Goal: Answer question/provide support: Share knowledge or assist other users

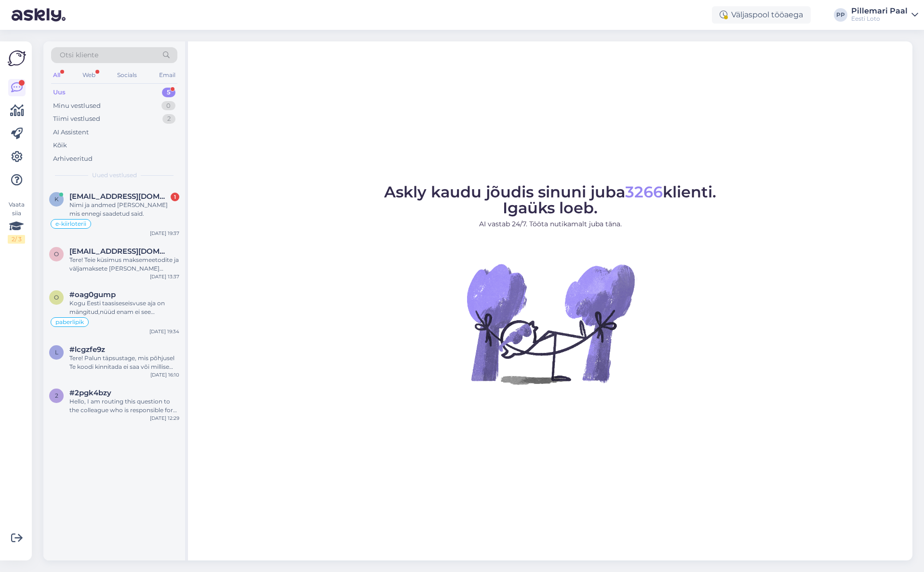
click at [333, 427] on div "Askly kaudu jõudis sinuni juba 3266 klienti. Igaüks loeb. AI vastab 24/7. Tööta…" at bounding box center [550, 300] width 724 height 519
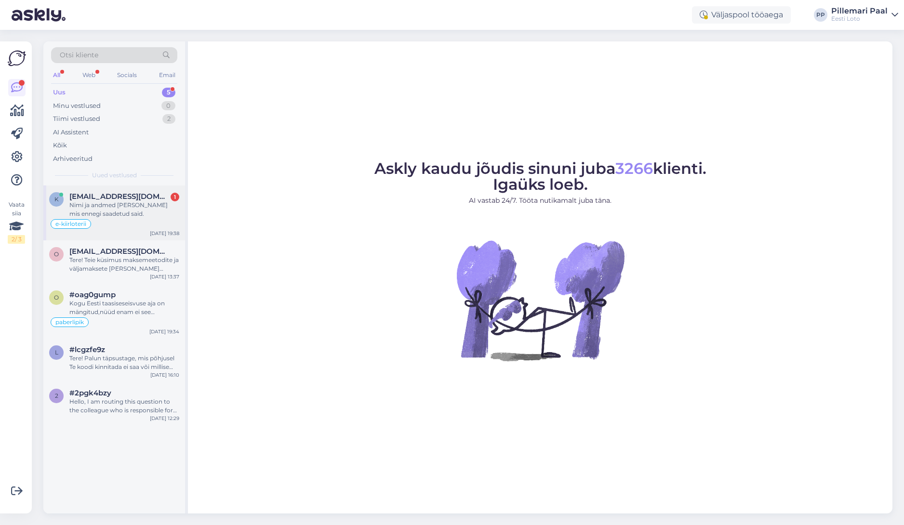
click at [125, 210] on div "Nimi ja andmed [PERSON_NAME] mis ennegi saadetud said." at bounding box center [124, 209] width 110 height 17
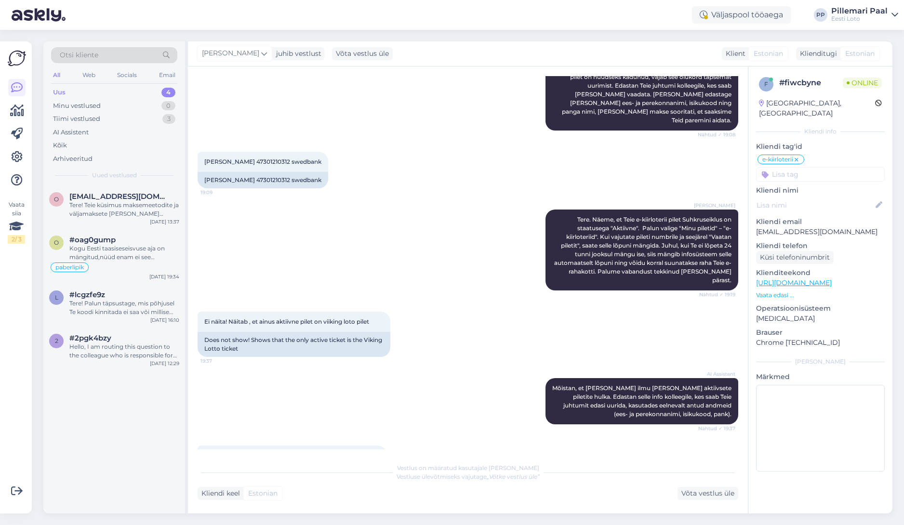
scroll to position [624, 0]
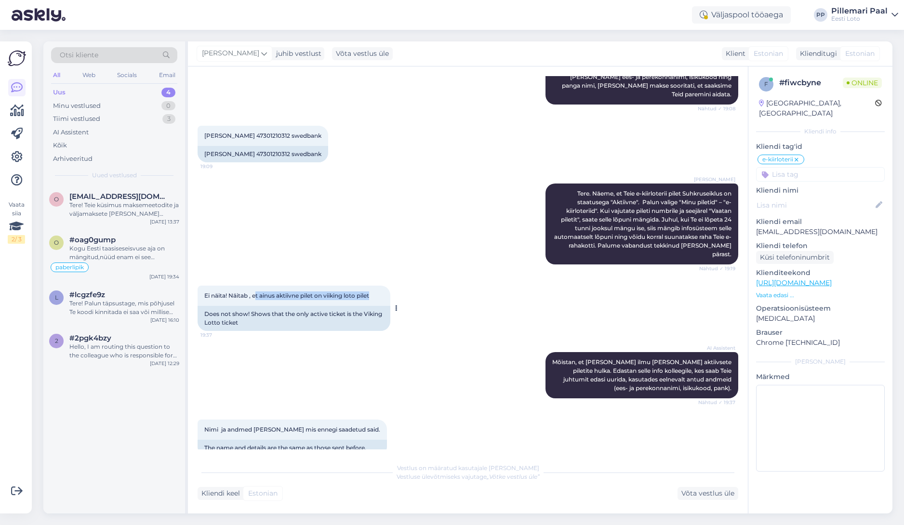
drag, startPoint x: 375, startPoint y: 279, endPoint x: 263, endPoint y: 278, distance: 111.8
click at [255, 286] on div "Ei näita! Näitab , et ainus aktiivne pilet on viiking loto pilet 19:37" at bounding box center [294, 296] width 193 height 20
click at [462, 249] on div "[PERSON_NAME] Tere. Näeme, et Teie e-kiirloterii pilet Suhkruseiklus on staatus…" at bounding box center [468, 224] width 541 height 102
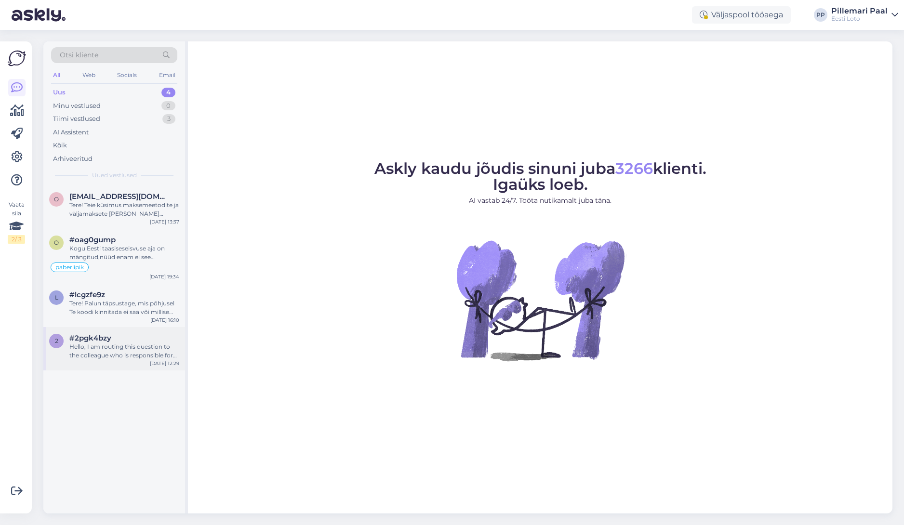
click at [114, 357] on div "Hello, I am routing this question to the colleague who is responsible for this …" at bounding box center [124, 351] width 110 height 17
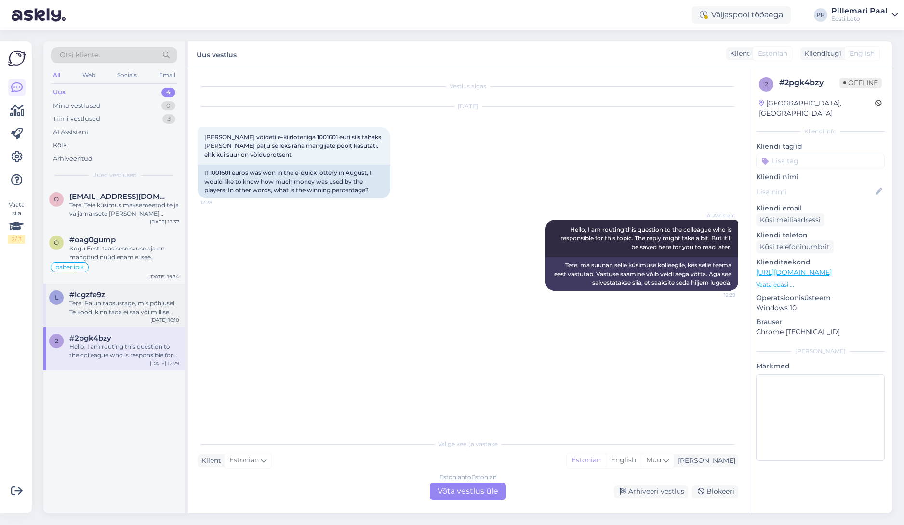
click at [103, 308] on div "Tere! Palun täpsustage, mis põhjusel Te koodi kinnitada ei saa või millise veat…" at bounding box center [124, 307] width 110 height 17
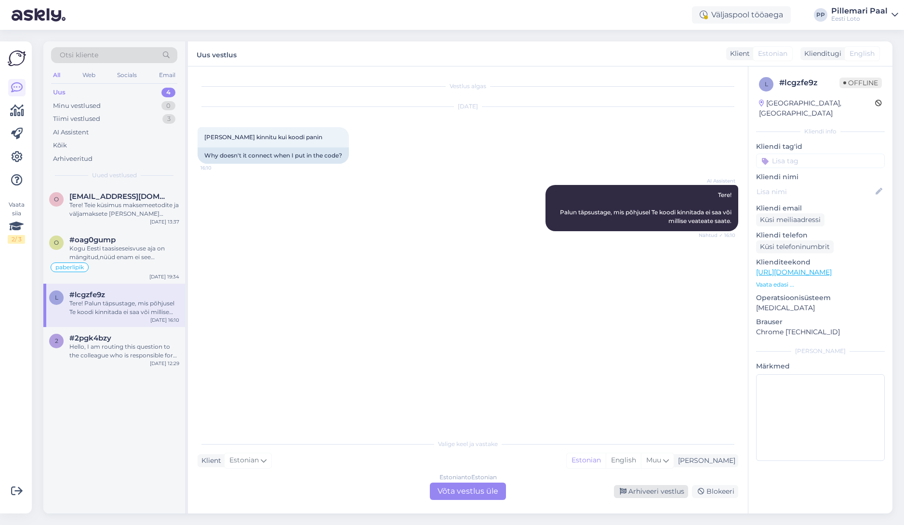
click at [649, 491] on div "Arhiveeri vestlus" at bounding box center [651, 491] width 74 height 13
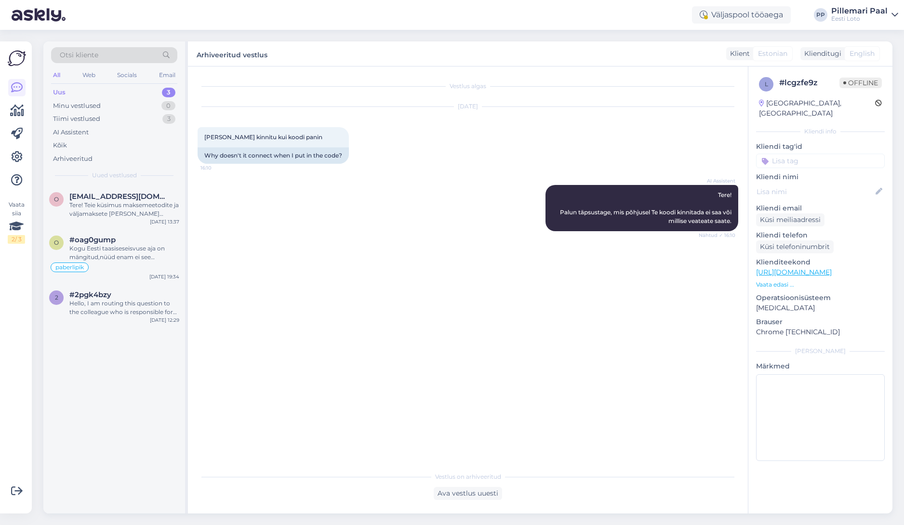
click at [814, 154] on input at bounding box center [820, 161] width 129 height 14
type input "sisse"
click at [824, 184] on span "Sisselogimine" at bounding box center [821, 187] width 40 height 6
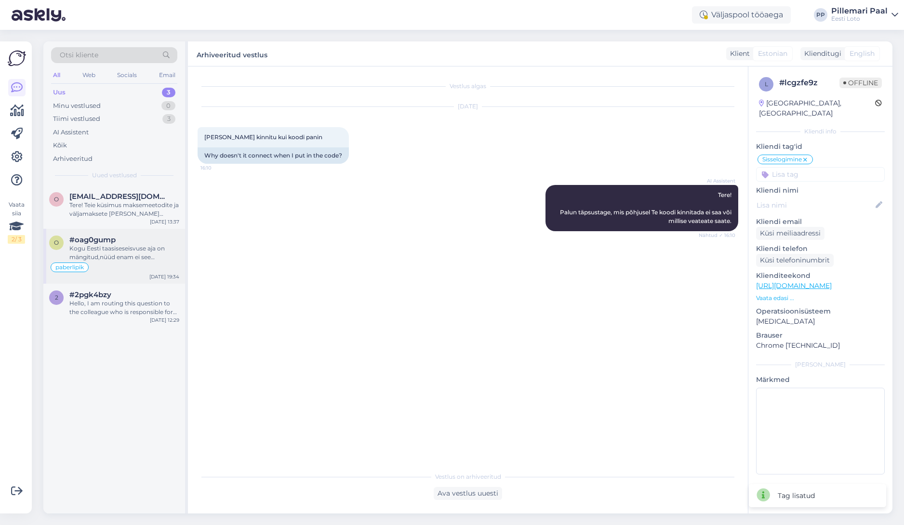
click at [125, 260] on div "Kogu Eesti taasiseseisvuse aja on mängitud,nüüd enam ei see vanemad inimesed ,t…" at bounding box center [124, 252] width 110 height 17
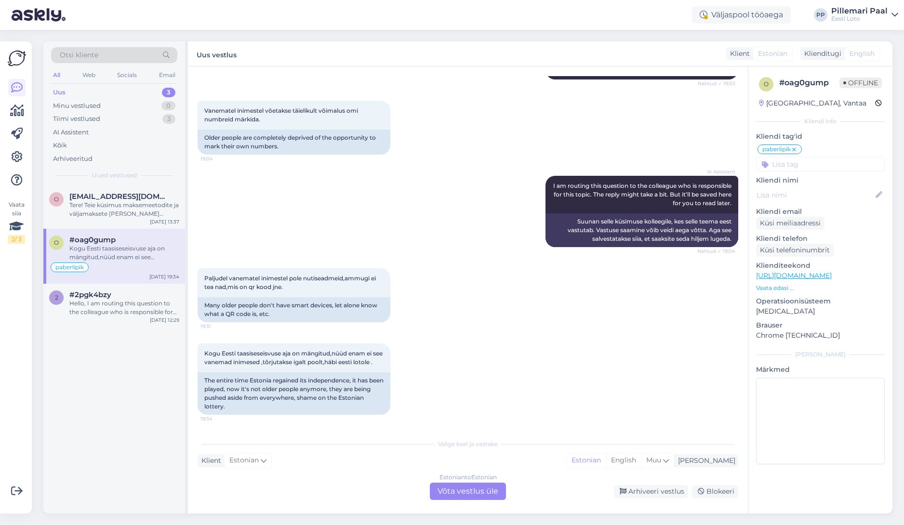
scroll to position [570, 0]
click at [472, 491] on div "Estonian to Estonian Võta vestlus üle" at bounding box center [468, 491] width 76 height 17
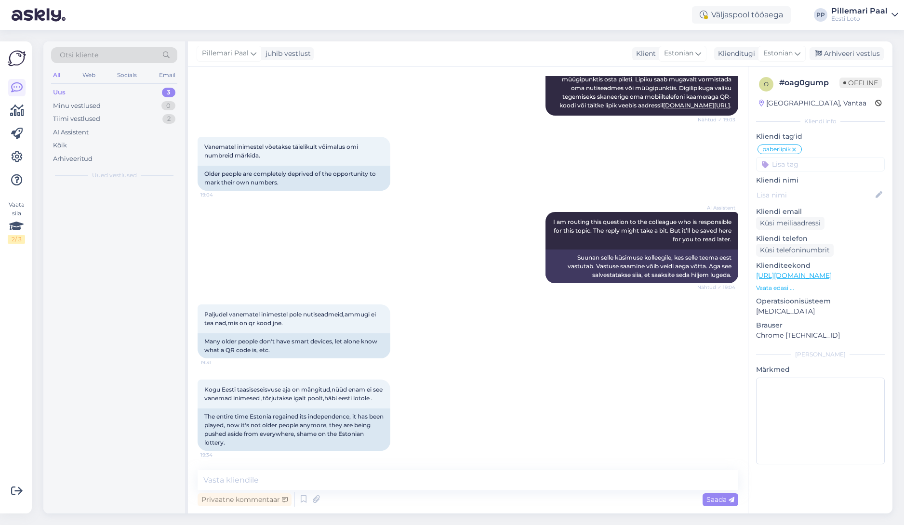
scroll to position [534, 0]
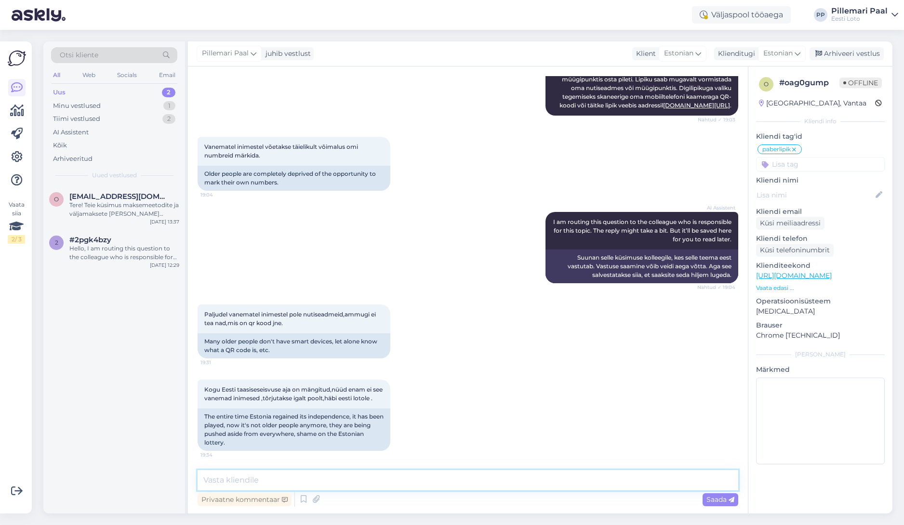
click at [370, 481] on textarea at bounding box center [468, 480] width 541 height 20
paste textarea "Eesti Loto liigub samm-sammult digitaalsemate lahenduste suunas – mitte ainult …"
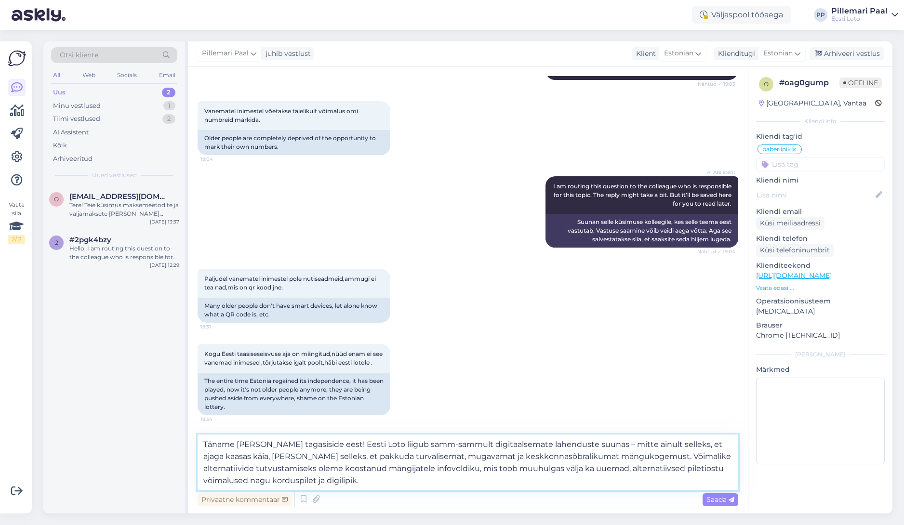
paste textarea "Selle muudatuse põhjuseks on oluliselt vähenenud mängulipikute kasutus (viisime…"
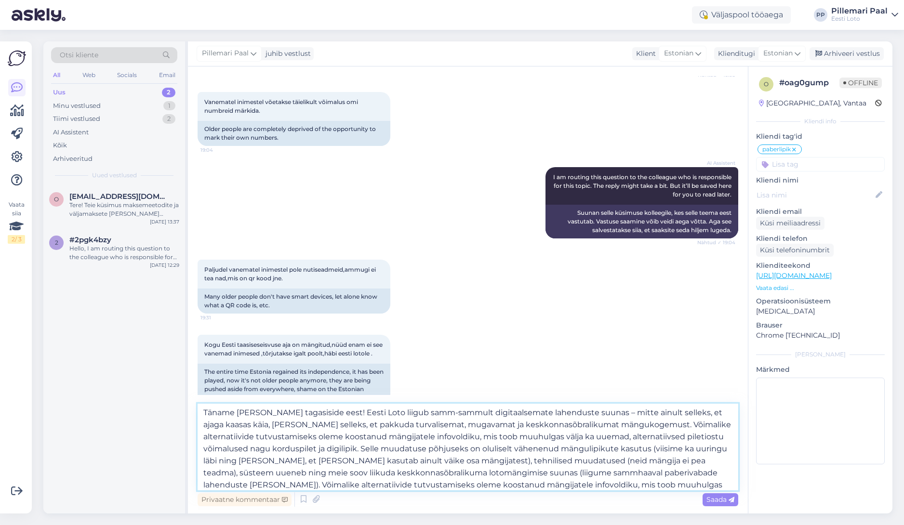
scroll to position [1, 0]
click at [315, 449] on textarea "Täname Teid tagasiside eest! Eesti Loto liigub samm-sammult digitaalsemate lahe…" at bounding box center [468, 447] width 541 height 87
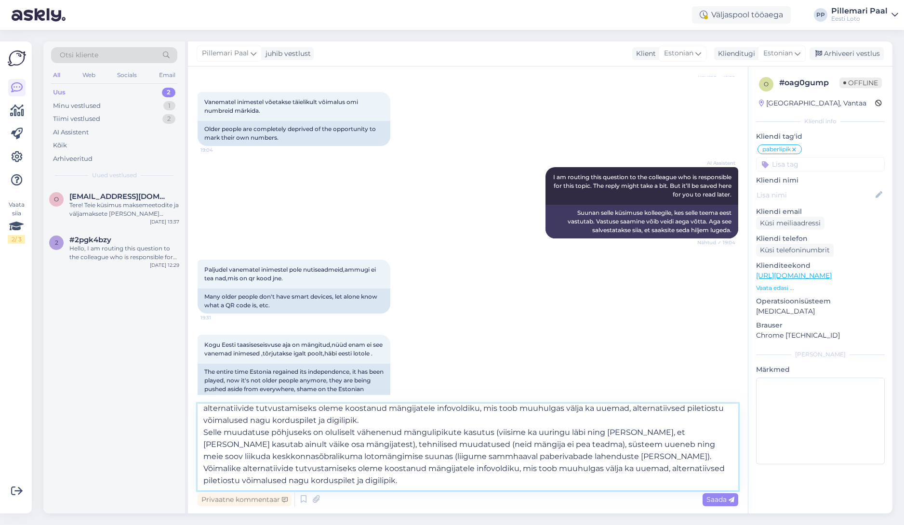
click at [215, 430] on textarea "Täname Teid tagasiside eest! Eesti Loto liigub samm-sammult digitaalsemate lahe…" at bounding box center [468, 447] width 541 height 87
drag, startPoint x: 385, startPoint y: 444, endPoint x: 498, endPoint y: 444, distance: 112.8
click at [497, 444] on textarea "Täname Teid tagasiside eest! Eesti Loto liigub samm-sammult digitaalsemate lahe…" at bounding box center [468, 447] width 541 height 87
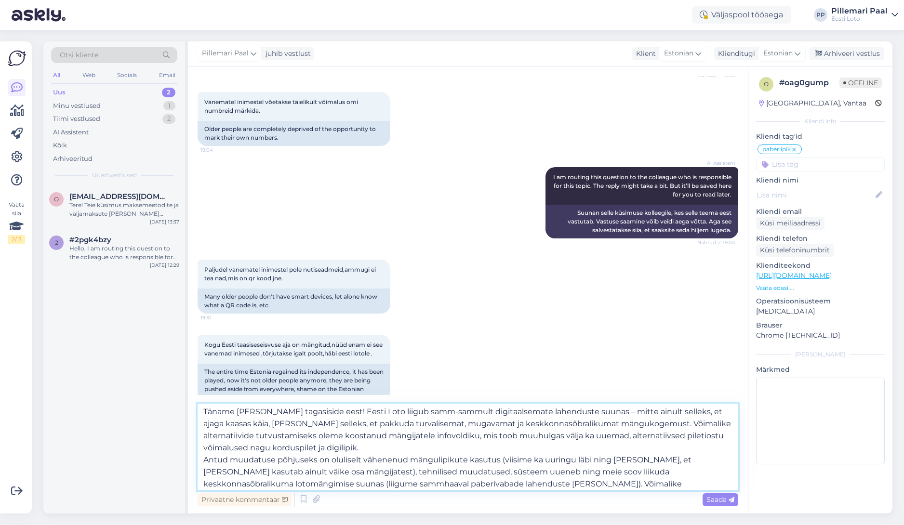
scroll to position [0, 0]
drag, startPoint x: 604, startPoint y: 425, endPoint x: 616, endPoint y: 445, distance: 24.0
click at [616, 445] on textarea "Täname Teid tagasiside eest! Eesti Loto liigub samm-sammult digitaalsemate lahe…" at bounding box center [468, 447] width 541 height 87
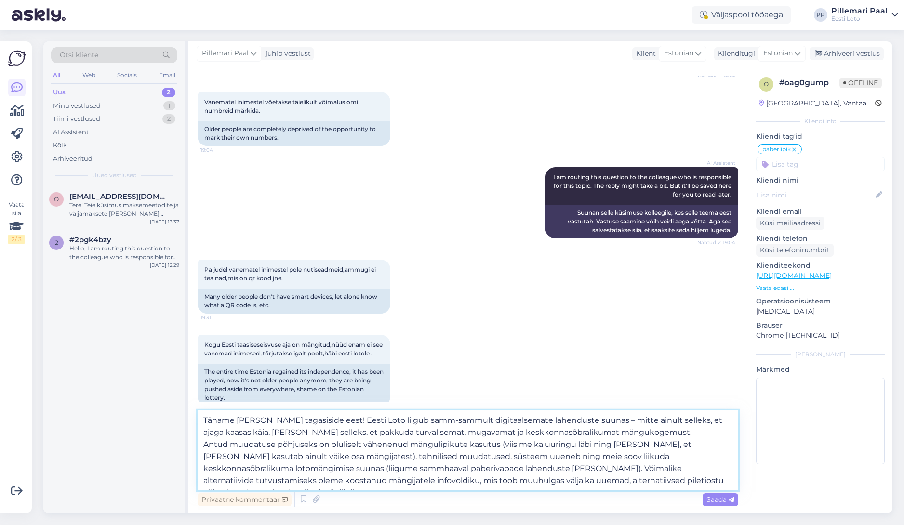
click at [656, 479] on textarea "Täname Teid tagasiside eest! Eesti Loto liigub samm-sammult digitaalsemate lahe…" at bounding box center [468, 451] width 541 height 80
type textarea "Täname Teid tagasiside eest! Eesti Loto liigub samm-sammult digitaalsemate lahe…"
click at [712, 498] on span "Saada" at bounding box center [720, 499] width 28 height 9
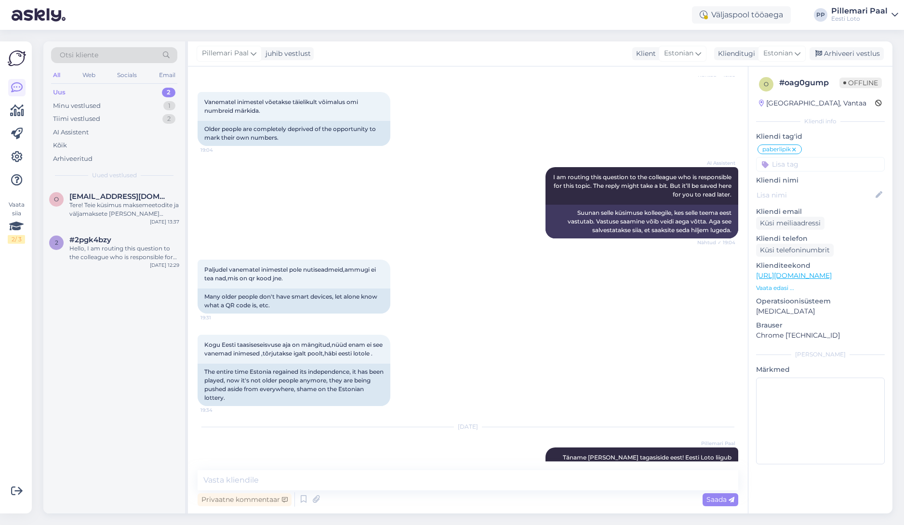
scroll to position [717, 0]
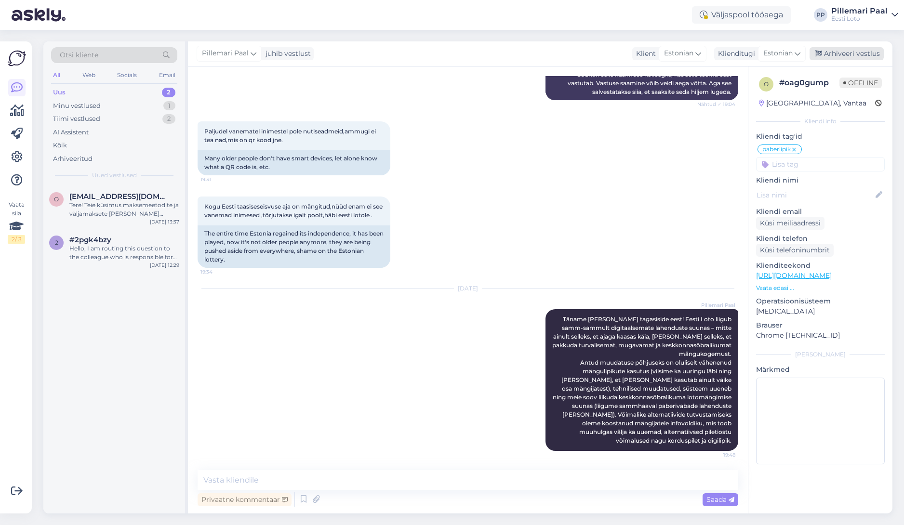
click at [835, 53] on div "Arhiveeri vestlus" at bounding box center [847, 53] width 74 height 13
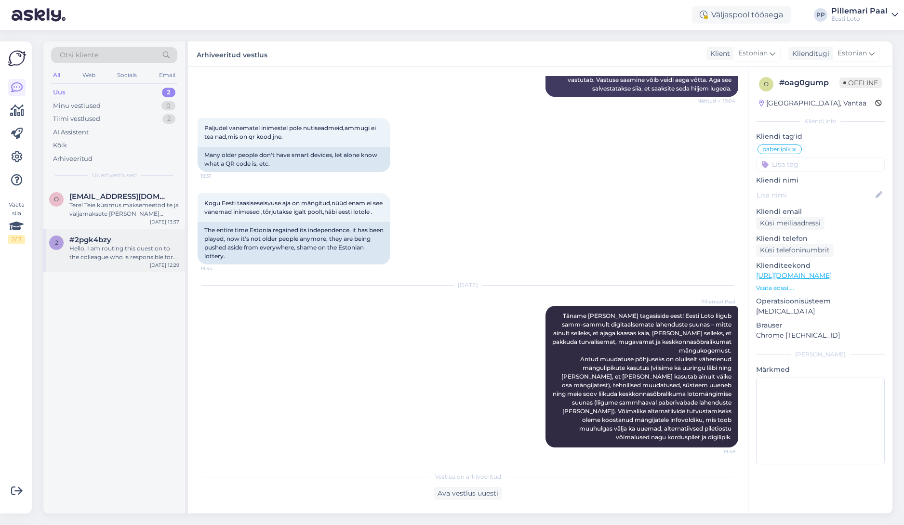
click at [134, 258] on div "Hello, I am routing this question to the colleague who is responsible for this …" at bounding box center [124, 252] width 110 height 17
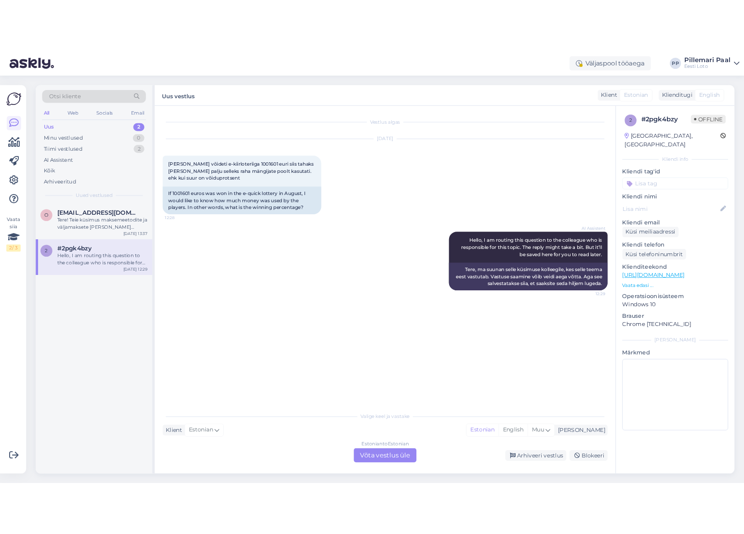
scroll to position [0, 0]
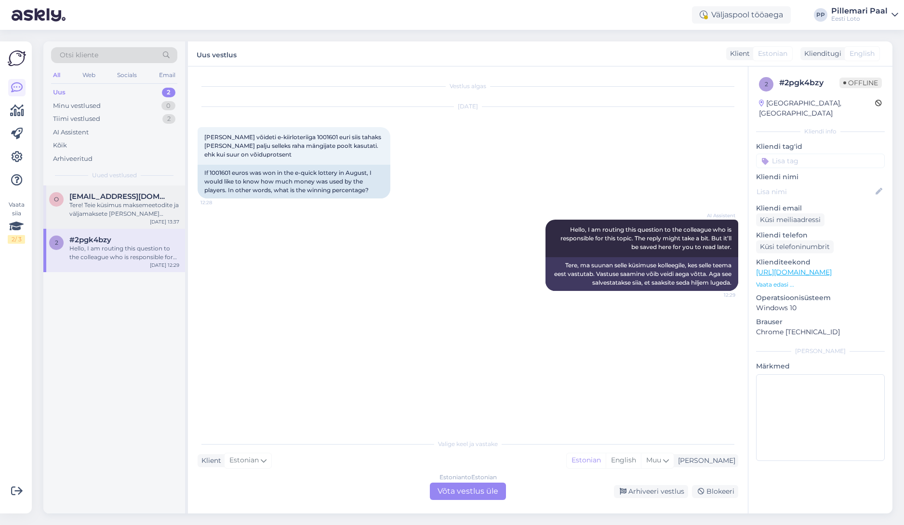
click at [136, 203] on div "Tere! Teie küsimus maksemeetodite ja väljamaksete pankade erinevuste kohta vaja…" at bounding box center [124, 209] width 110 height 17
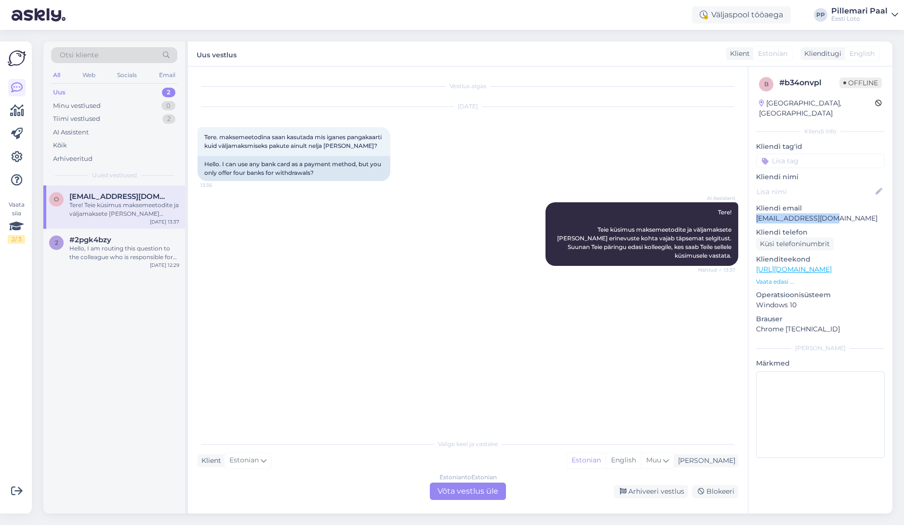
drag, startPoint x: 813, startPoint y: 210, endPoint x: 758, endPoint y: 212, distance: 55.0
click at [757, 213] on p "otti.sven@gmail.com" at bounding box center [820, 218] width 129 height 10
copy p "otti.sven@gmail.com"
click at [474, 492] on div "Estonian to Estonian Võta vestlus üle" at bounding box center [468, 491] width 76 height 17
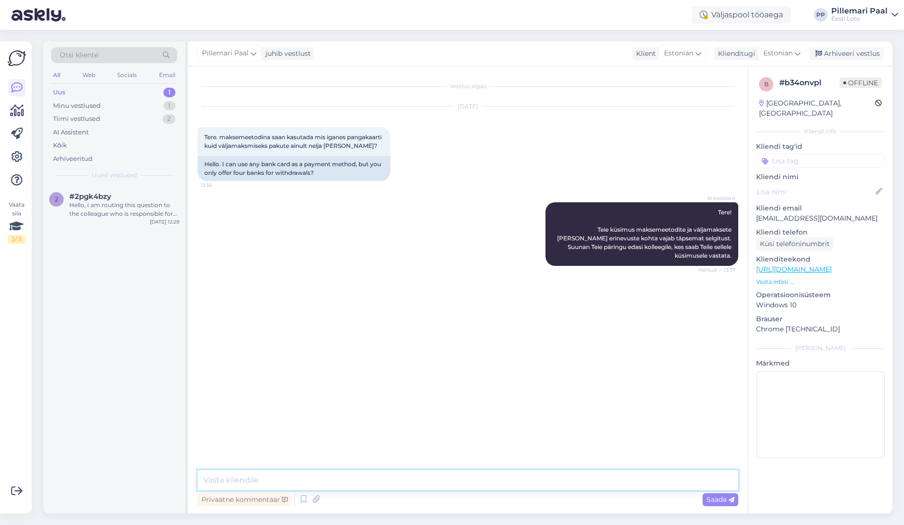
click at [435, 485] on textarea at bounding box center [468, 480] width 541 height 20
paste textarea "Mängukontoga ei ole võimalik siduda välisriiikides väljastatud maksekaarte/arve…"
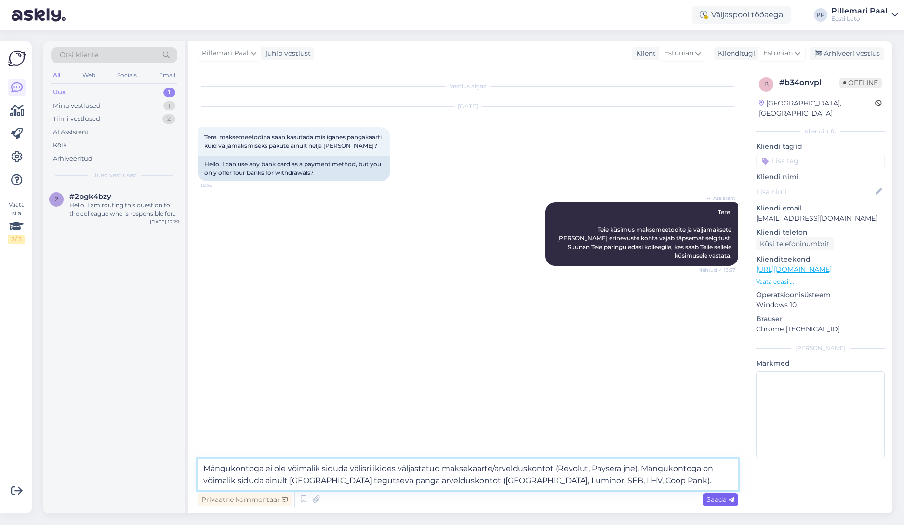
type textarea "Mängukontoga ei ole võimalik siduda välisriiikides väljastatud maksekaarte/arve…"
click at [715, 502] on span "Saada" at bounding box center [720, 499] width 28 height 9
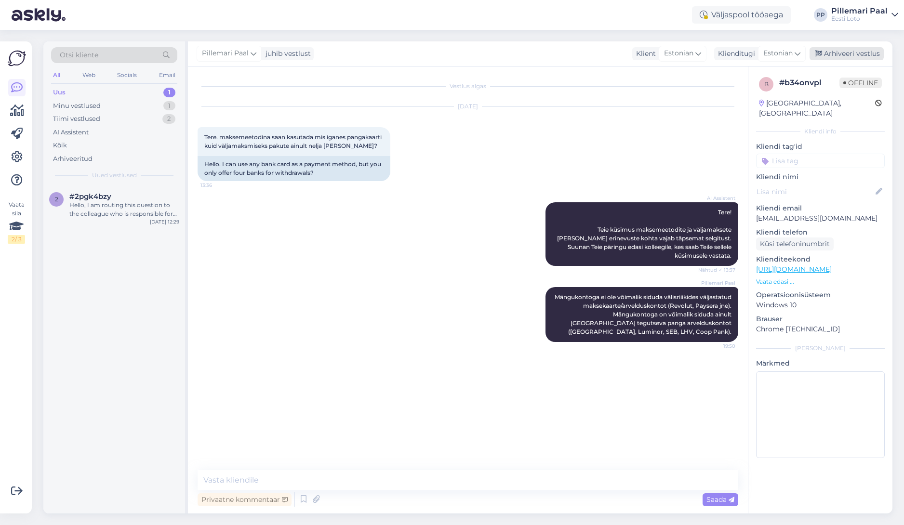
click at [830, 55] on div "Arhiveeri vestlus" at bounding box center [847, 53] width 74 height 13
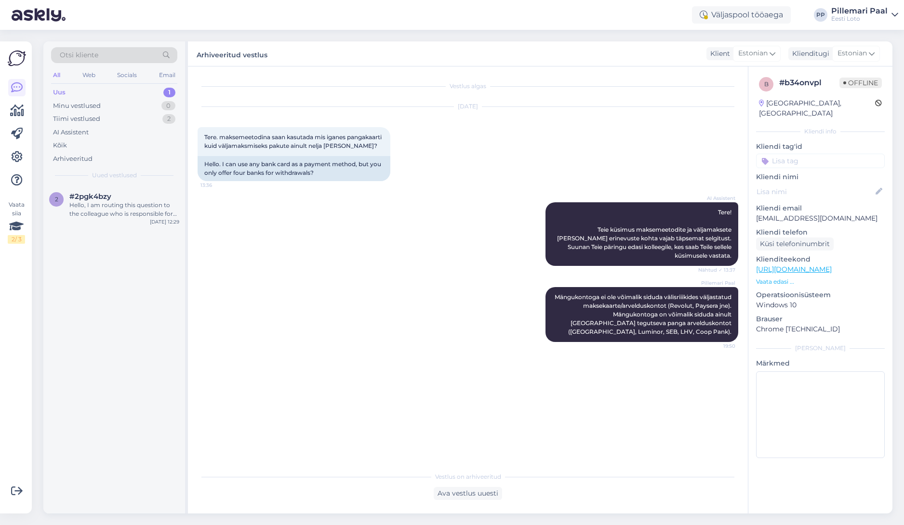
click at [796, 154] on input at bounding box center [820, 161] width 129 height 14
type input "makse"
click at [815, 184] on span "Maksekaart" at bounding box center [820, 187] width 33 height 6
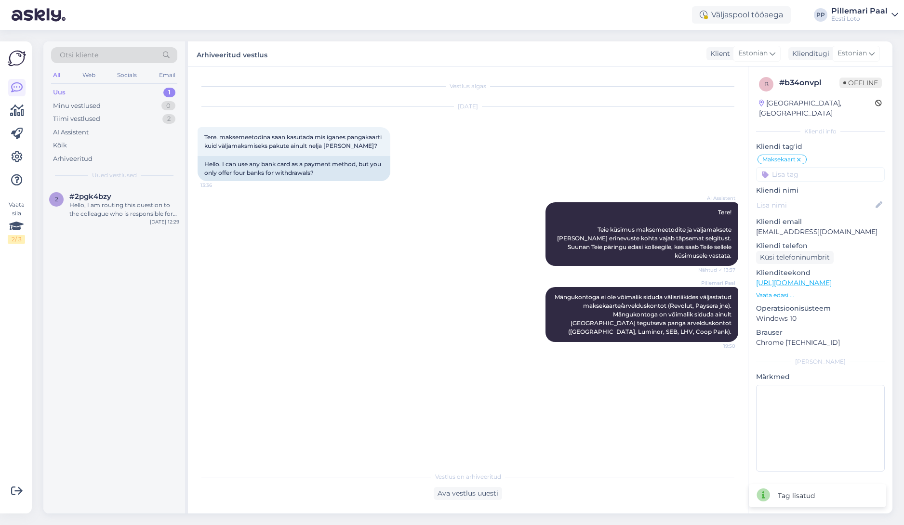
click at [360, 277] on div "AI Assistent Tere! Teie küsimus maksemeetodite ja väljamaksete pankade erinevus…" at bounding box center [468, 234] width 541 height 85
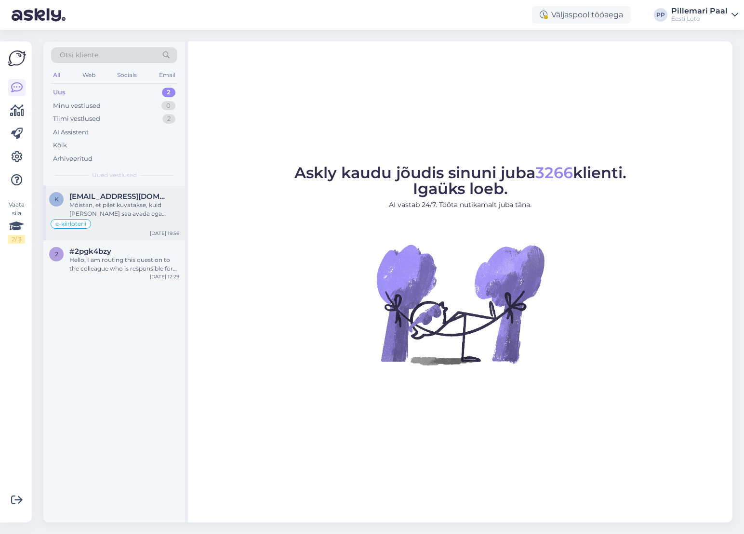
click at [121, 200] on span "[EMAIL_ADDRESS][DOMAIN_NAME]" at bounding box center [119, 196] width 100 height 9
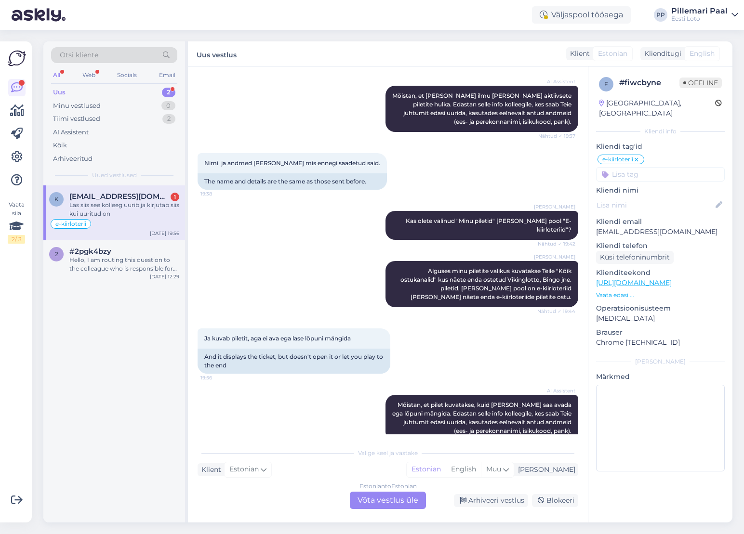
scroll to position [957, 0]
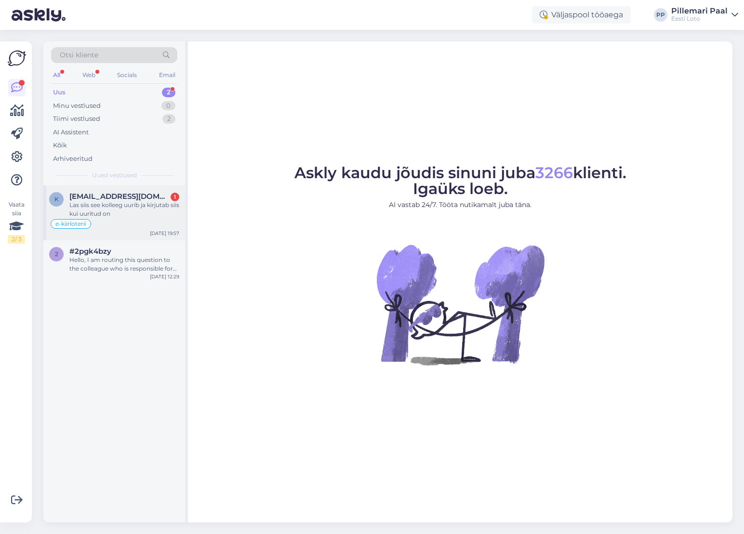
drag, startPoint x: 84, startPoint y: 209, endPoint x: 93, endPoint y: 208, distance: 8.2
click at [84, 209] on div "Las siis see kolleeg uurib ja kirjutab siis kui uuritud on" at bounding box center [124, 209] width 110 height 17
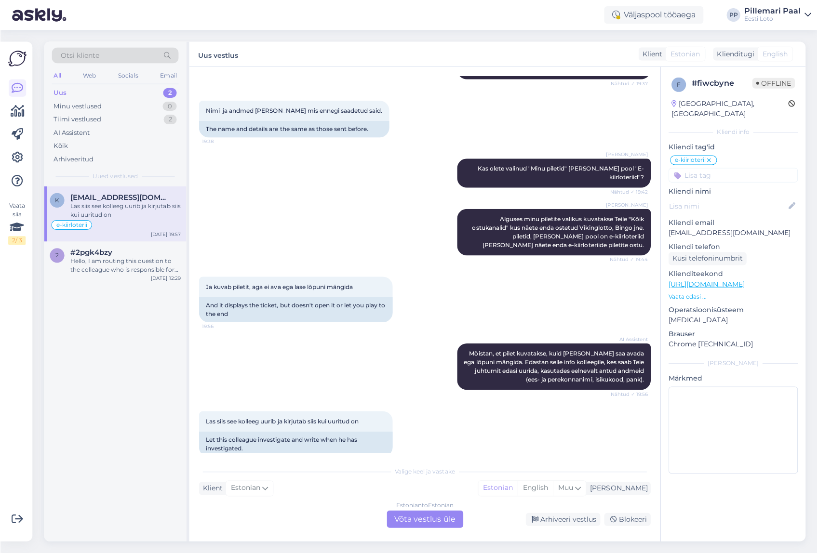
scroll to position [938, 0]
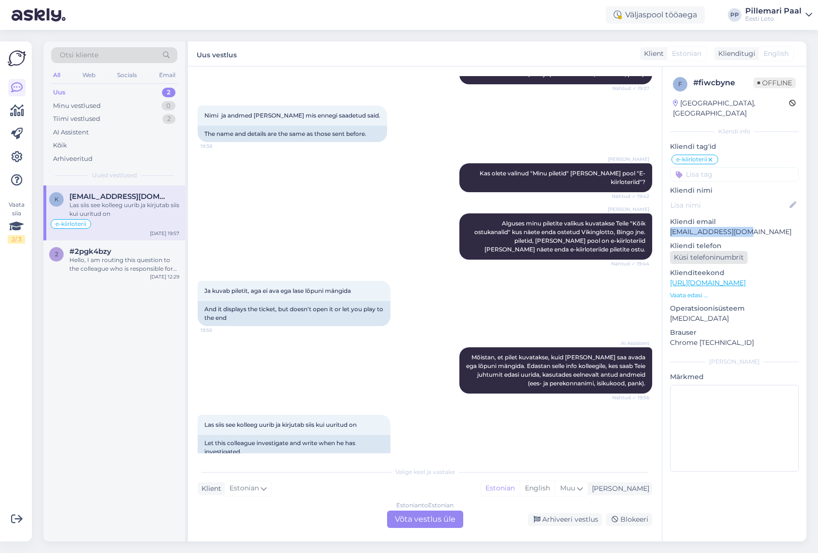
drag, startPoint x: 748, startPoint y: 223, endPoint x: 740, endPoint y: 251, distance: 29.1
click at [671, 227] on p "[EMAIL_ADDRESS][DOMAIN_NAME]" at bounding box center [734, 232] width 129 height 10
copy p "[EMAIL_ADDRESS][DOMAIN_NAME]"
